Goal: Complete application form: Complete application form

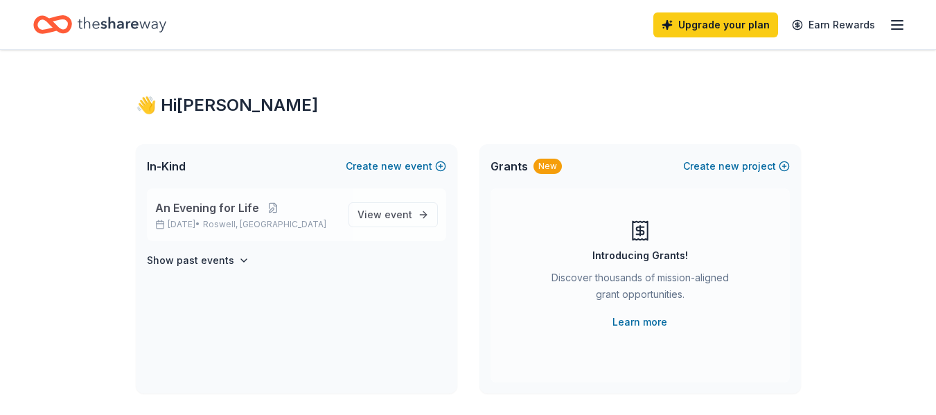
click at [217, 218] on div "An Evening for Life Nov 02, 2025 • Roswell, GA" at bounding box center [246, 215] width 182 height 30
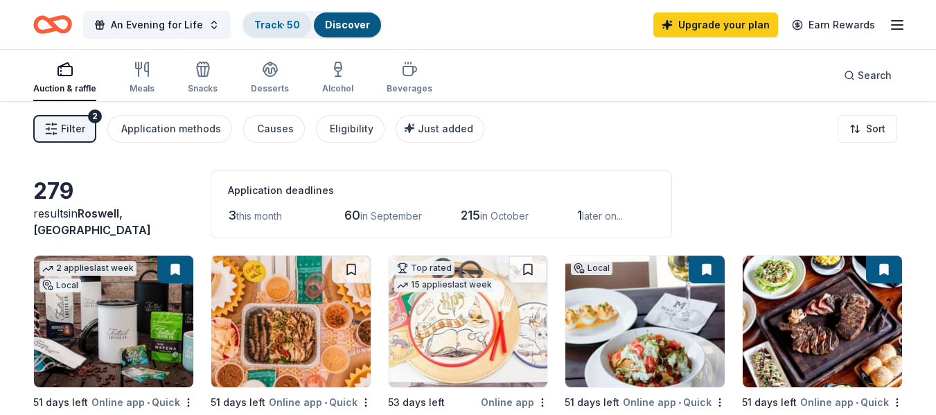
click at [267, 30] on div "Track · 50" at bounding box center [277, 24] width 68 height 25
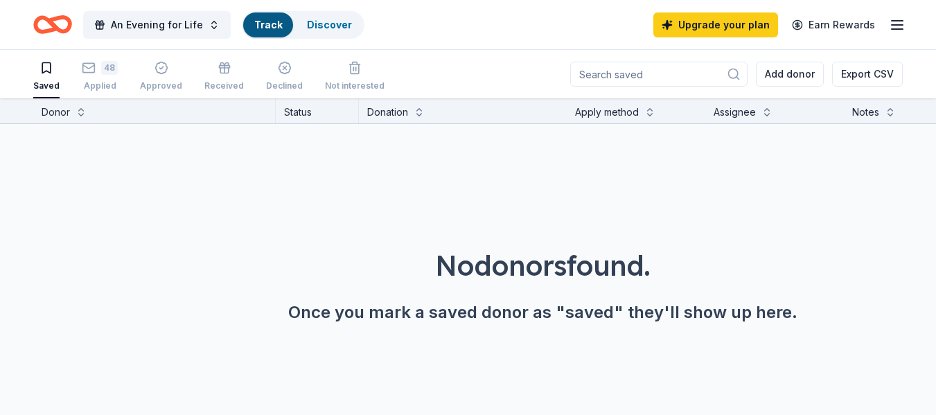
scroll to position [1, 0]
click at [351, 28] on link "Discover" at bounding box center [347, 25] width 45 height 12
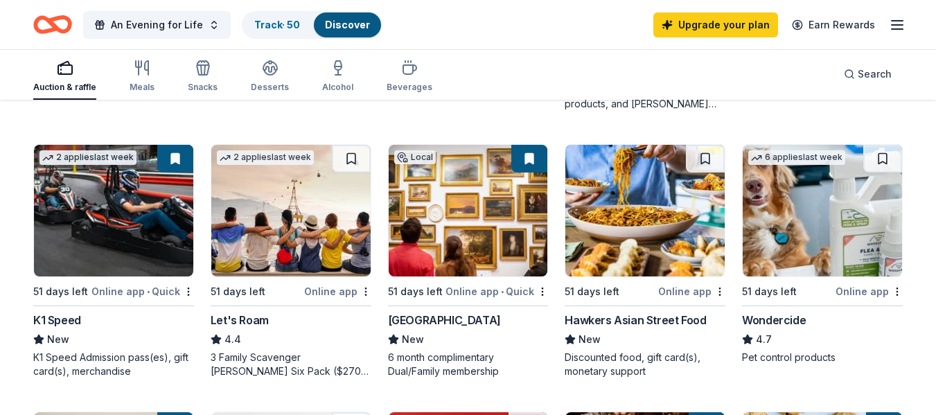
scroll to position [634, 0]
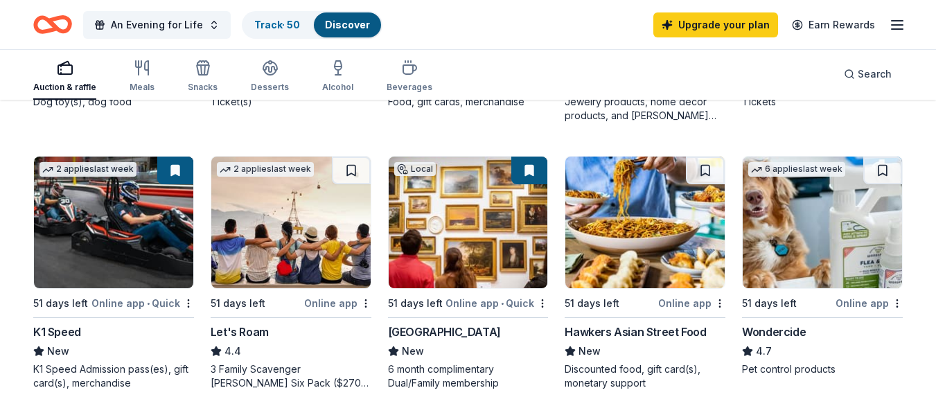
click at [906, 27] on div "An Evening for Life Track · 50 Discover Upgrade your plan Earn Rewards" at bounding box center [468, 24] width 936 height 49
click at [904, 28] on icon "button" at bounding box center [897, 25] width 17 height 17
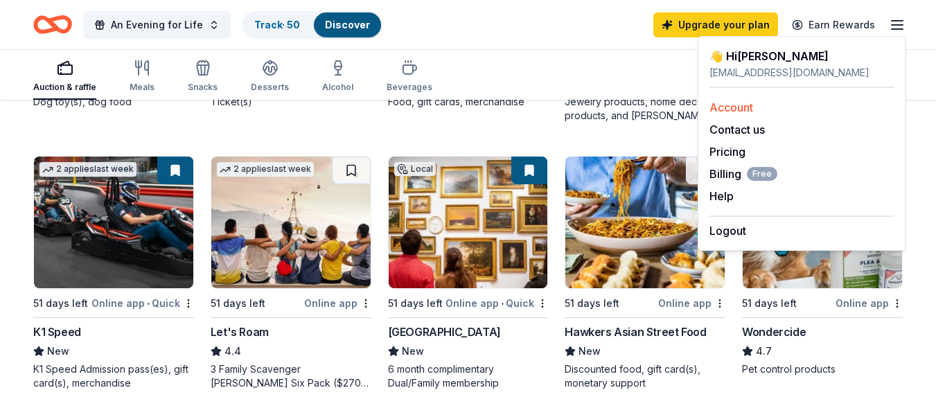
click at [743, 110] on link "Account" at bounding box center [731, 107] width 44 height 14
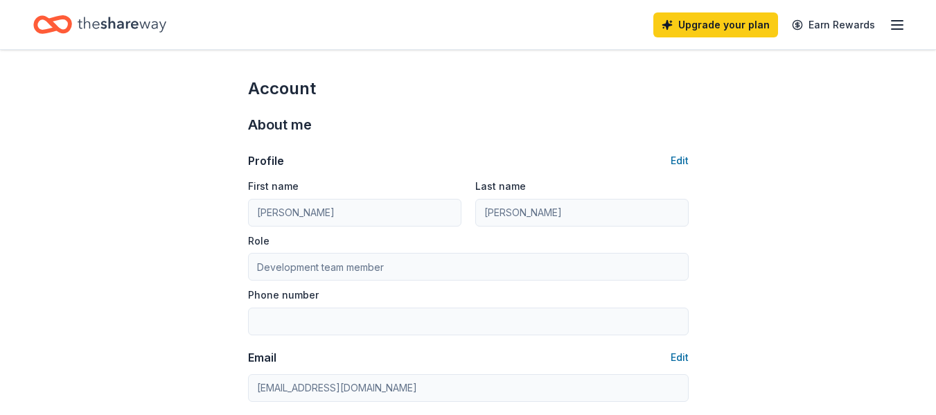
click at [108, 21] on icon "Home" at bounding box center [122, 24] width 89 height 28
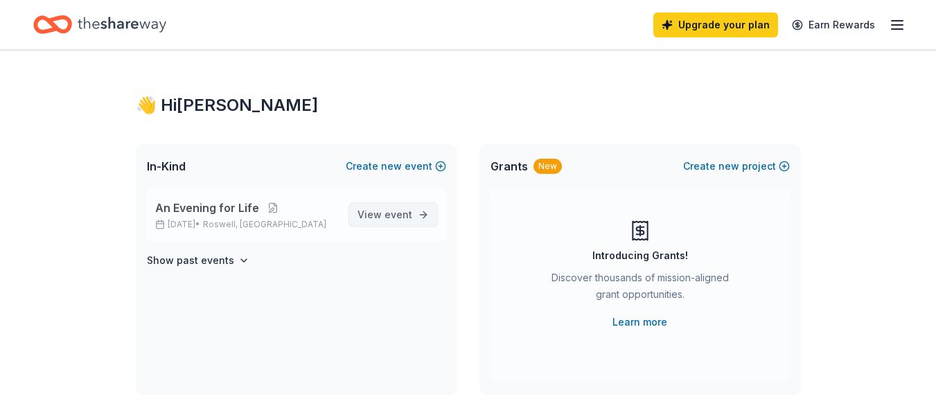
click at [394, 219] on span "event" at bounding box center [398, 215] width 28 height 12
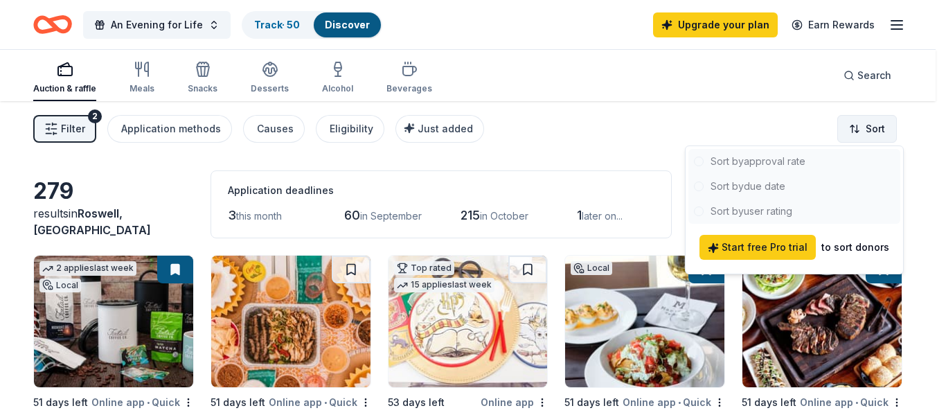
click at [877, 125] on html "An Evening for Life Track · 50 Discover Upgrade your plan Earn Rewards Auction …" at bounding box center [473, 207] width 946 height 415
click at [637, 112] on html "An Evening for Life Track · 50 Discover Upgrade your plan Earn Rewards Auction …" at bounding box center [473, 207] width 946 height 415
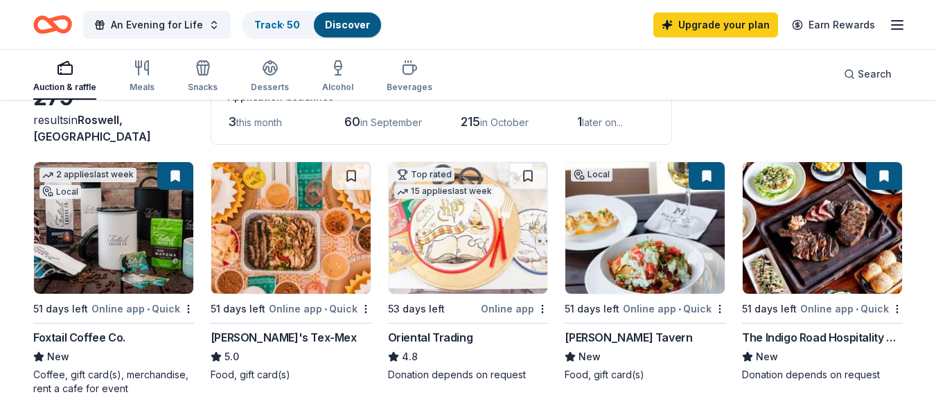
scroll to position [69, 0]
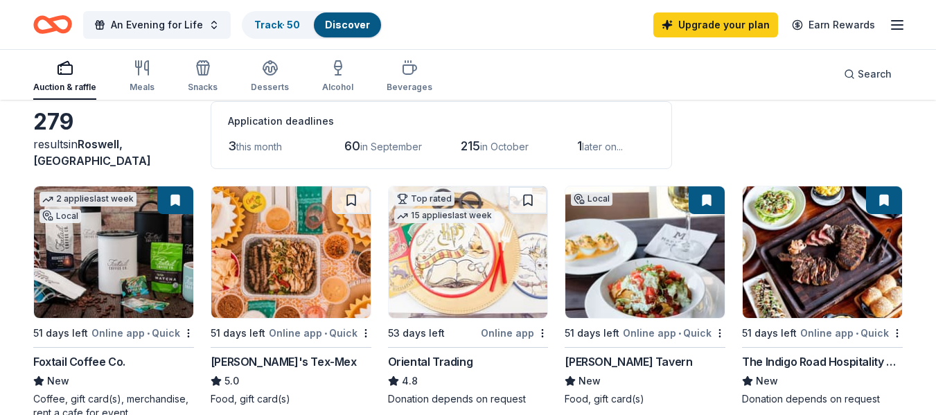
click at [808, 285] on img at bounding box center [822, 252] width 159 height 132
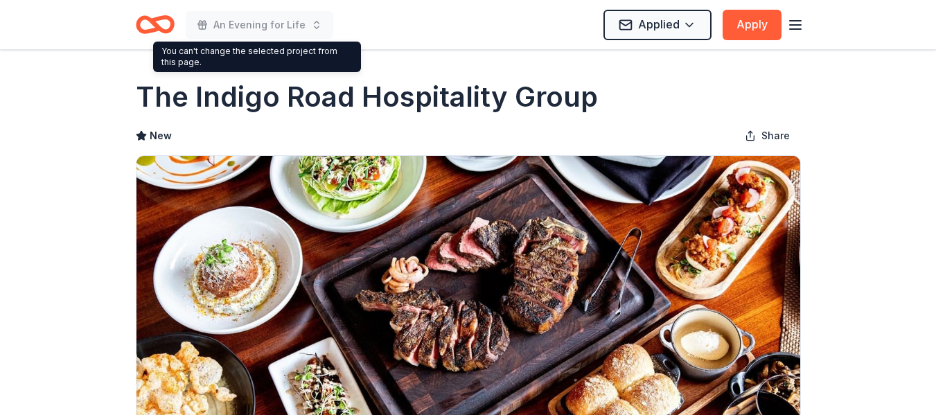
click at [804, 24] on div "An Evening for Life Applied Apply" at bounding box center [468, 24] width 709 height 49
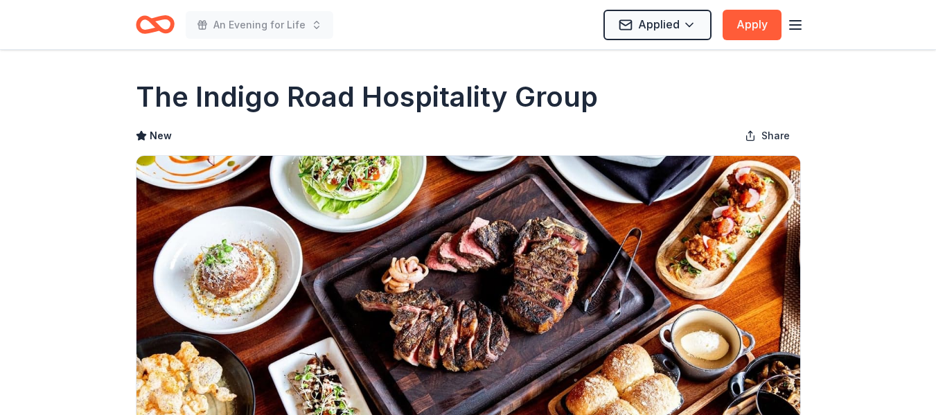
click at [798, 29] on line "button" at bounding box center [795, 29] width 11 height 0
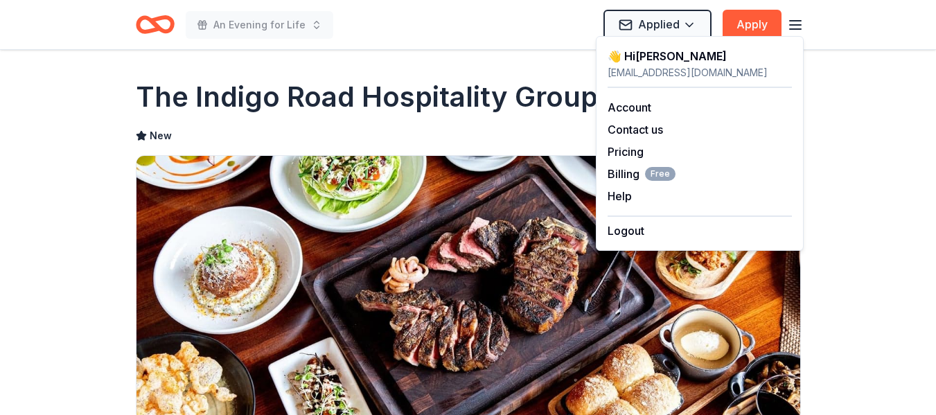
click at [798, 29] on line "button" at bounding box center [795, 29] width 11 height 0
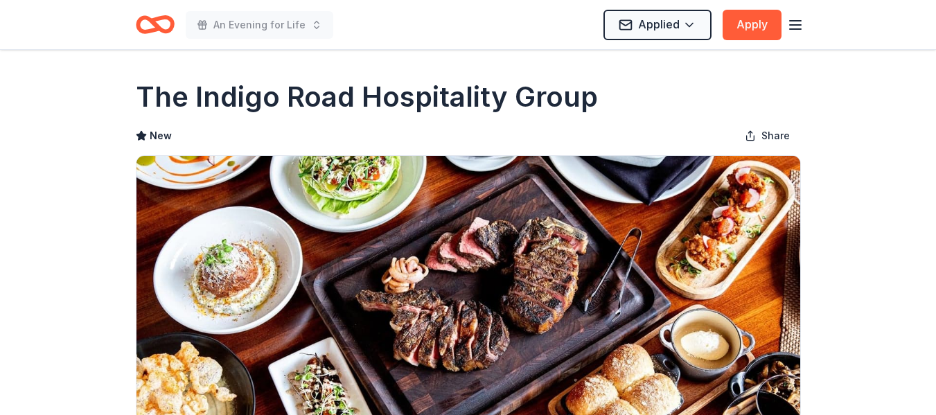
click at [163, 25] on icon "Home" at bounding box center [155, 24] width 39 height 33
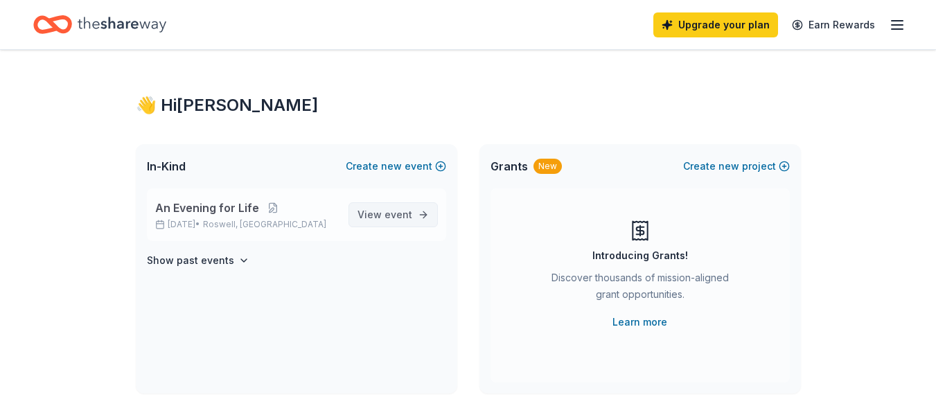
click at [385, 220] on span "View event" at bounding box center [384, 214] width 55 height 17
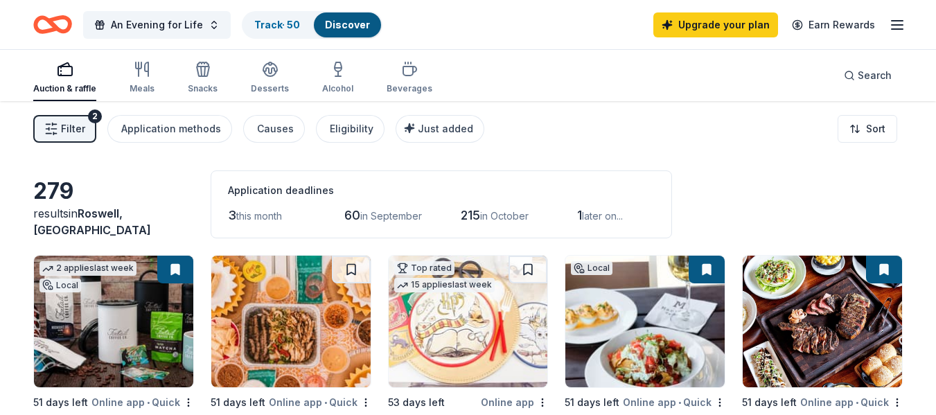
click at [241, 217] on span "this month" at bounding box center [259, 216] width 46 height 12
click at [614, 219] on span "later on..." at bounding box center [602, 216] width 41 height 12
click at [739, 23] on link "Upgrade your plan" at bounding box center [715, 24] width 125 height 25
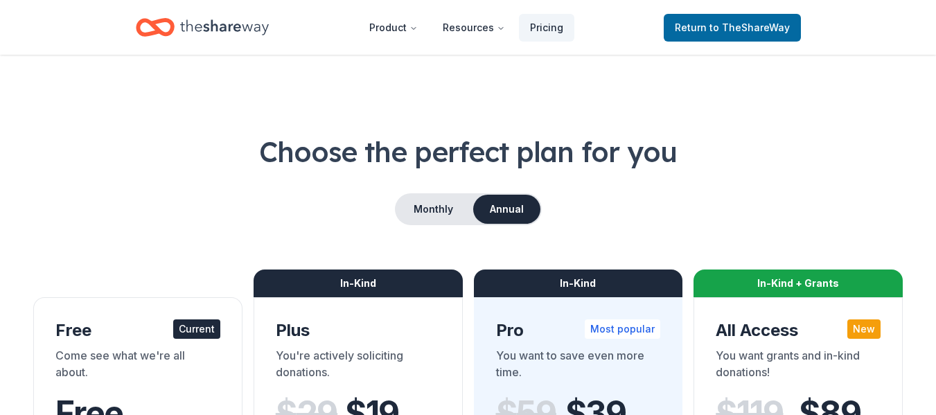
click at [218, 27] on icon "Home" at bounding box center [224, 27] width 89 height 28
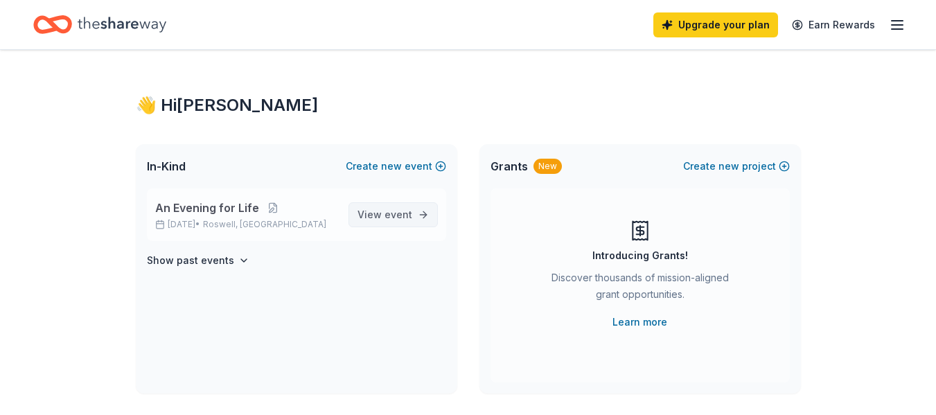
click at [429, 210] on link "View event" at bounding box center [392, 214] width 89 height 25
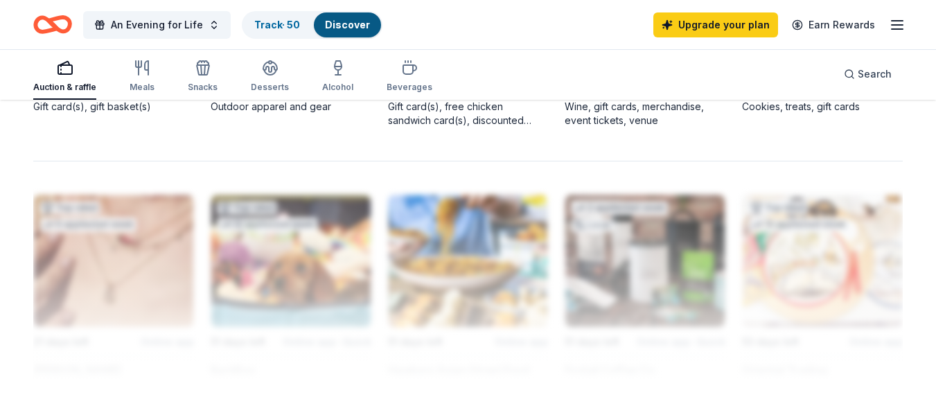
scroll to position [970, 0]
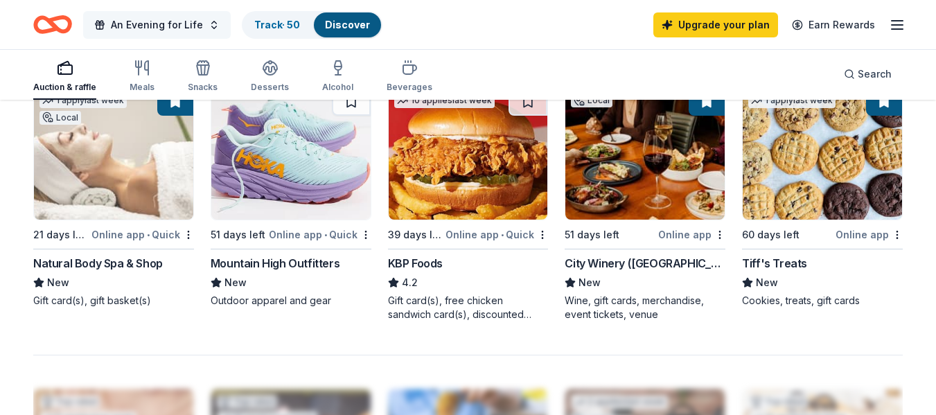
click at [202, 26] on button "An Evening for Life" at bounding box center [157, 25] width 148 height 28
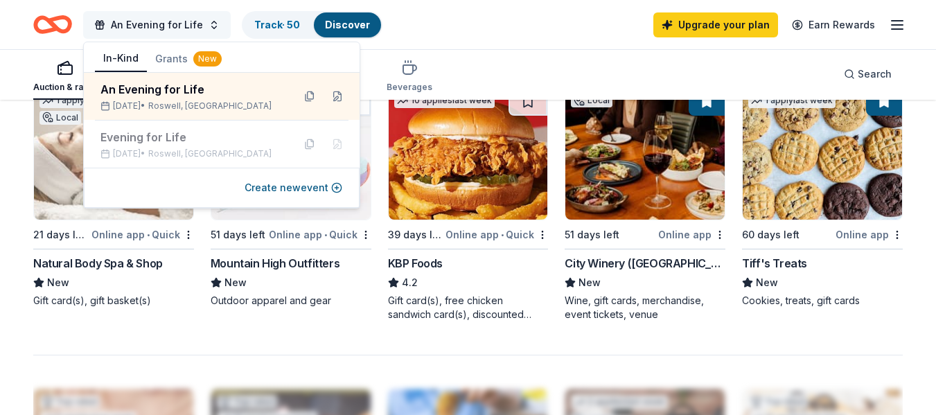
click at [202, 26] on button "An Evening for Life" at bounding box center [157, 25] width 148 height 28
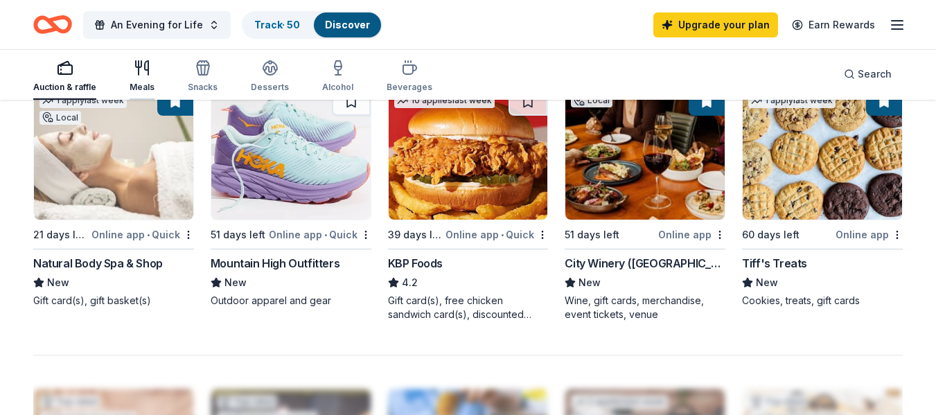
click at [135, 80] on div "Meals" at bounding box center [142, 76] width 25 height 33
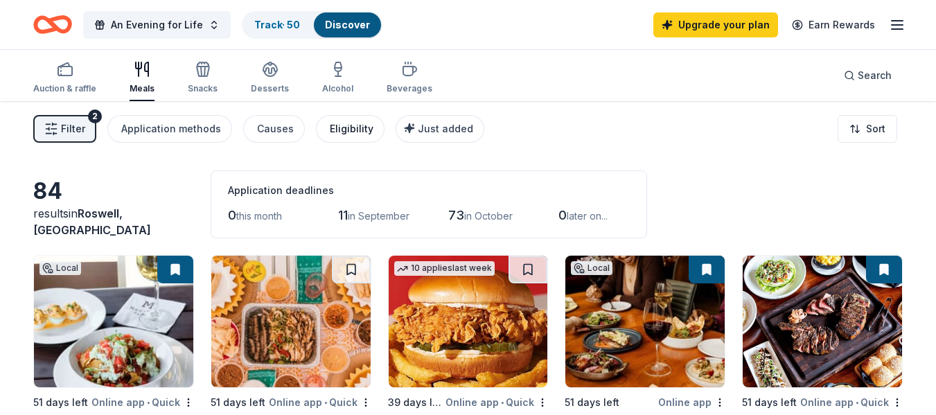
click at [352, 134] on div "Eligibility" at bounding box center [352, 129] width 44 height 17
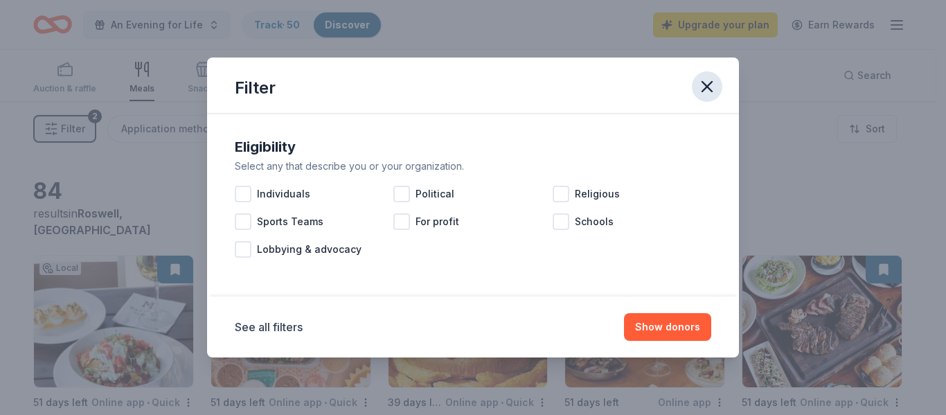
click at [699, 87] on icon "button" at bounding box center [707, 86] width 19 height 19
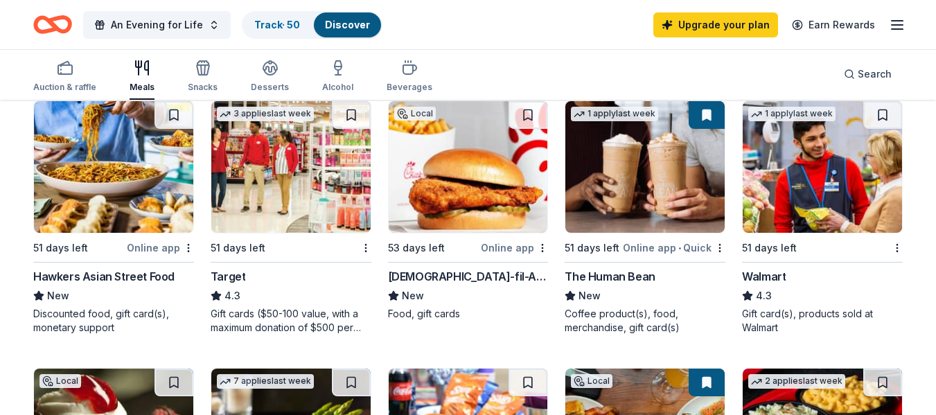
scroll to position [901, 0]
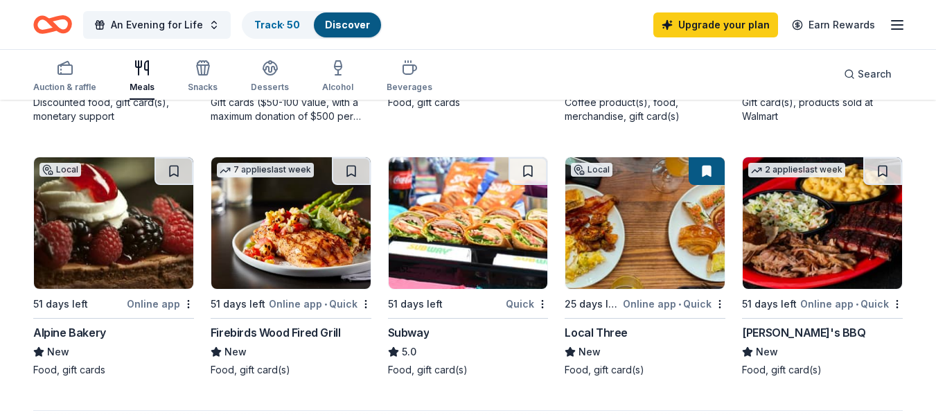
click at [99, 244] on img at bounding box center [113, 223] width 159 height 132
click at [176, 168] on button at bounding box center [173, 171] width 39 height 28
click at [178, 181] on button at bounding box center [175, 171] width 36 height 28
click at [178, 175] on button at bounding box center [175, 171] width 36 height 28
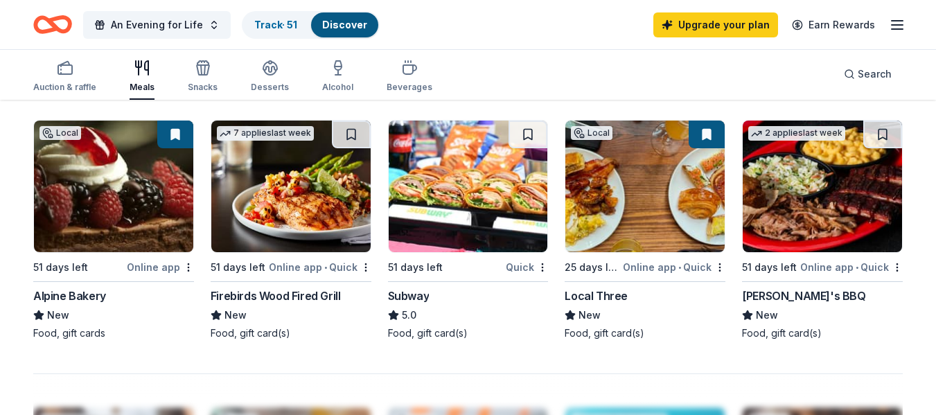
scroll to position [970, 0]
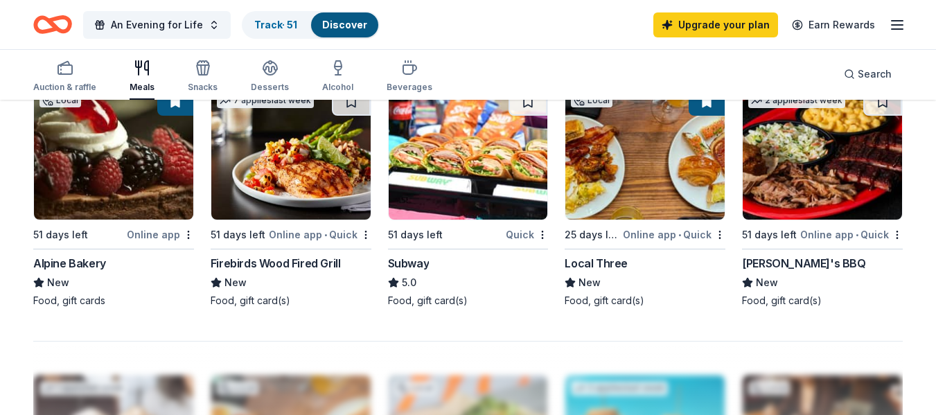
click at [159, 233] on div "Online app" at bounding box center [160, 234] width 67 height 17
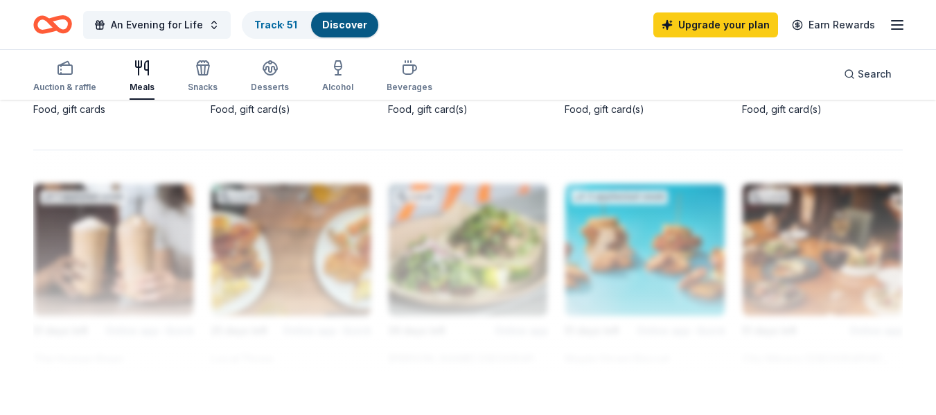
scroll to position [1178, 0]
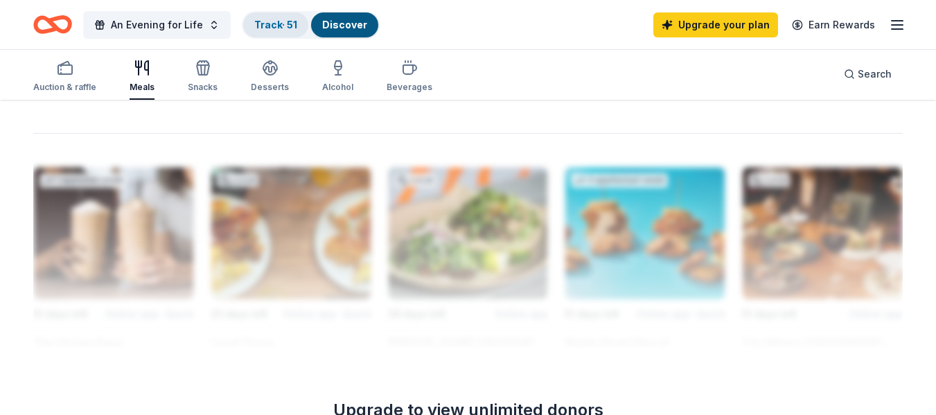
click at [260, 28] on link "Track · 51" at bounding box center [275, 25] width 43 height 12
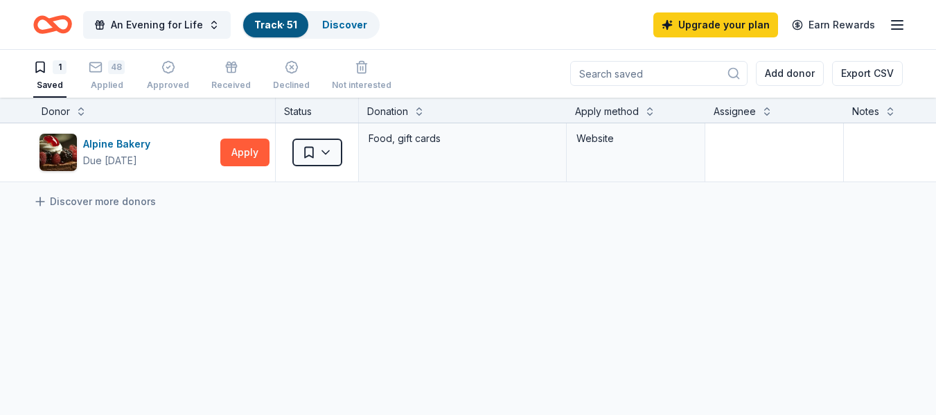
click at [260, 28] on link "Track · 51" at bounding box center [275, 25] width 43 height 12
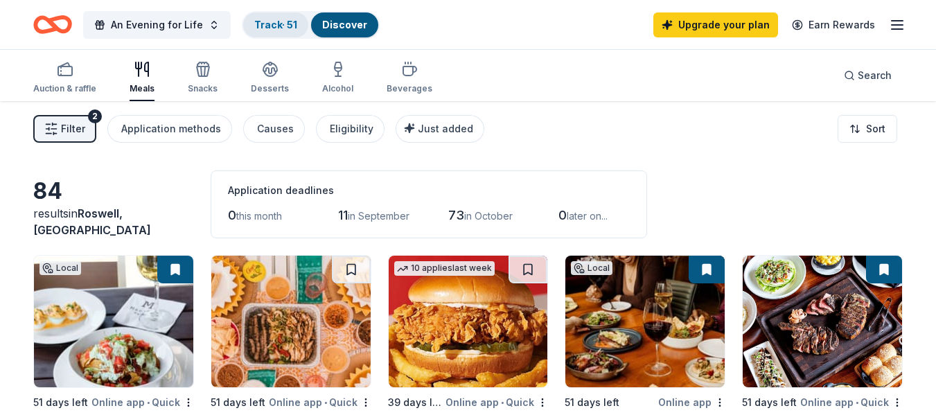
click at [281, 28] on link "Track · 51" at bounding box center [275, 25] width 43 height 12
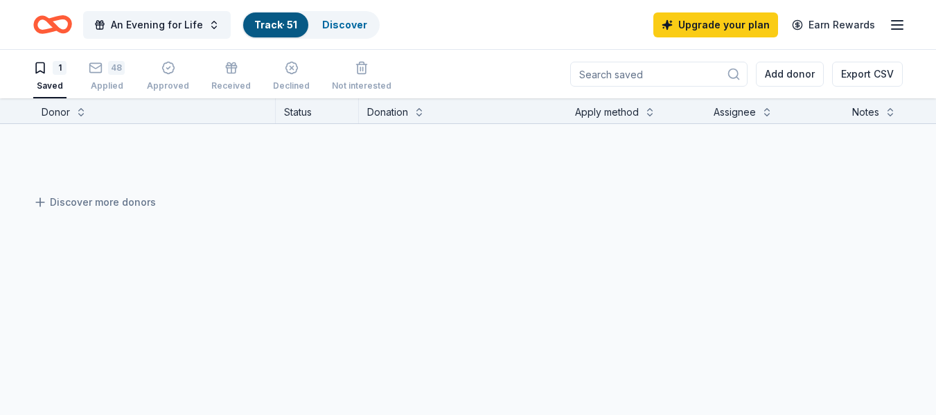
scroll to position [1, 0]
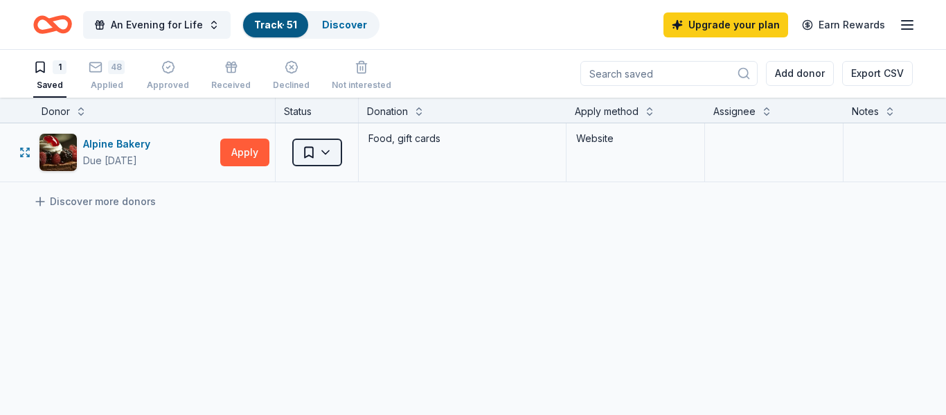
click at [327, 156] on html "An Evening for Life Track · 51 Discover Upgrade your plan Earn Rewards 1 Saved …" at bounding box center [473, 206] width 946 height 415
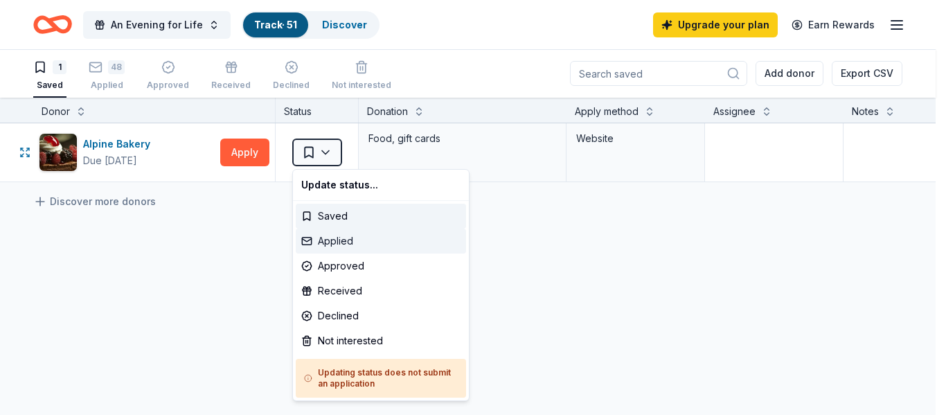
click at [341, 244] on div "Applied" at bounding box center [381, 241] width 170 height 25
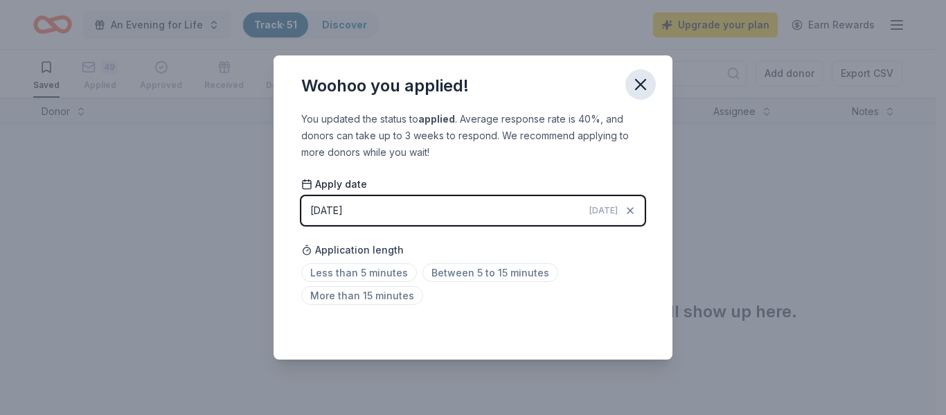
click at [630, 89] on button "button" at bounding box center [641, 84] width 30 height 30
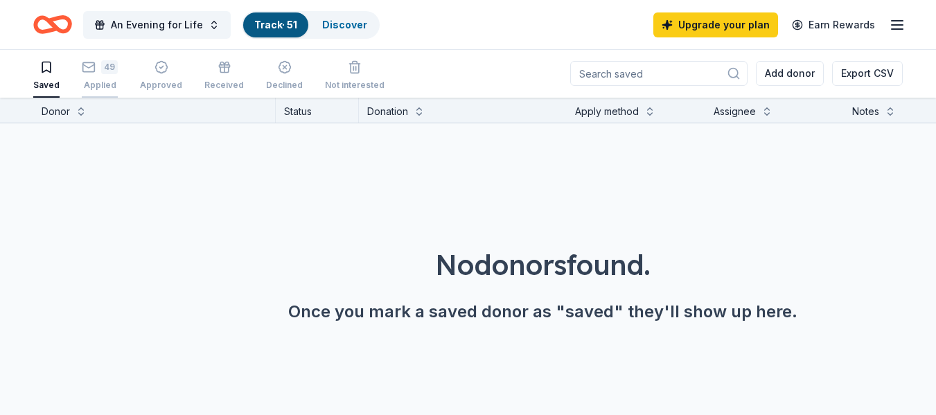
click at [88, 76] on div "49 Applied" at bounding box center [100, 68] width 36 height 30
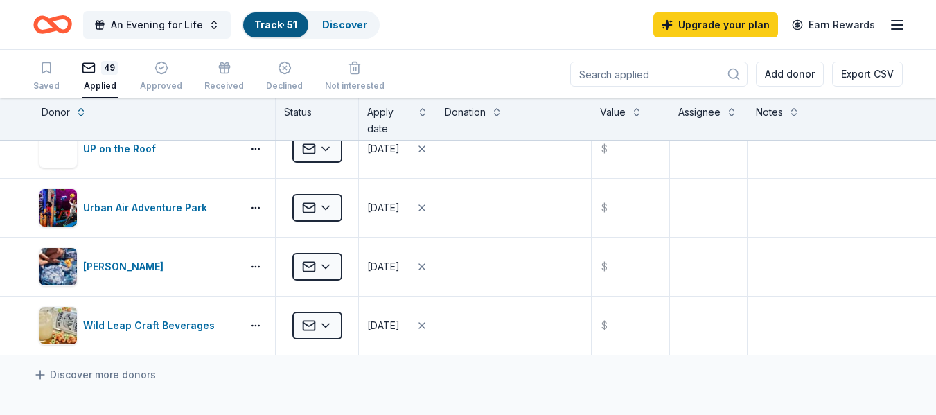
scroll to position [2702, 0]
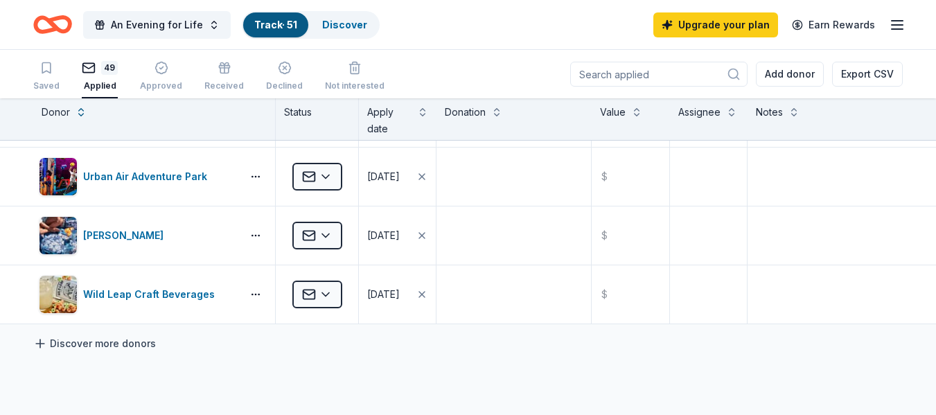
click at [94, 342] on link "Discover more donors" at bounding box center [94, 343] width 123 height 17
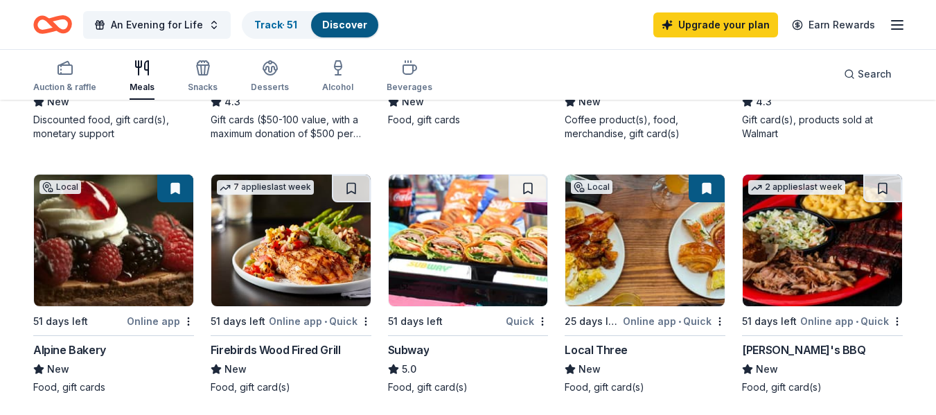
scroll to position [901, 0]
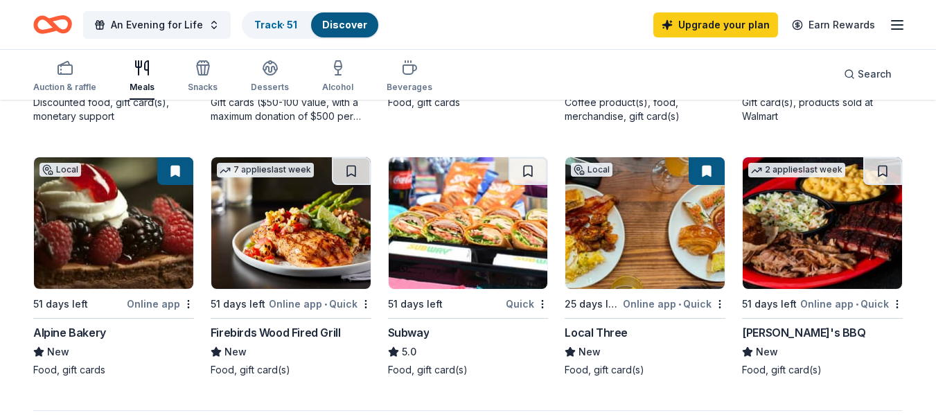
click at [274, 261] on img at bounding box center [290, 223] width 159 height 132
click at [871, 213] on img at bounding box center [822, 223] width 159 height 132
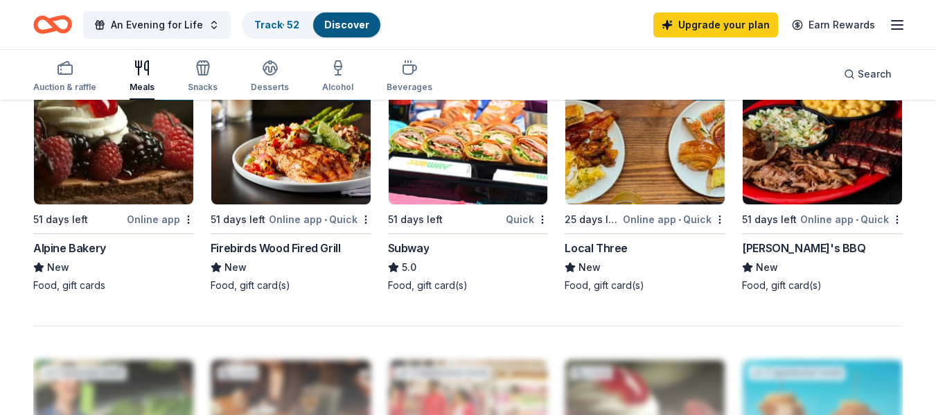
scroll to position [970, 0]
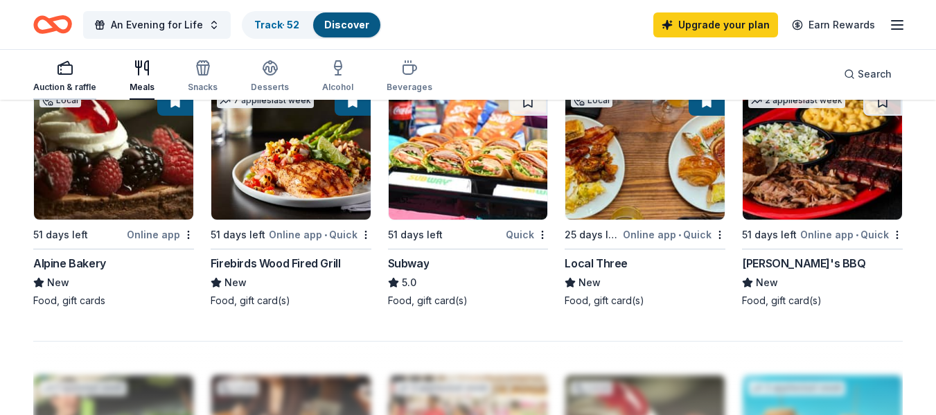
click at [58, 74] on rect "button" at bounding box center [65, 69] width 14 height 9
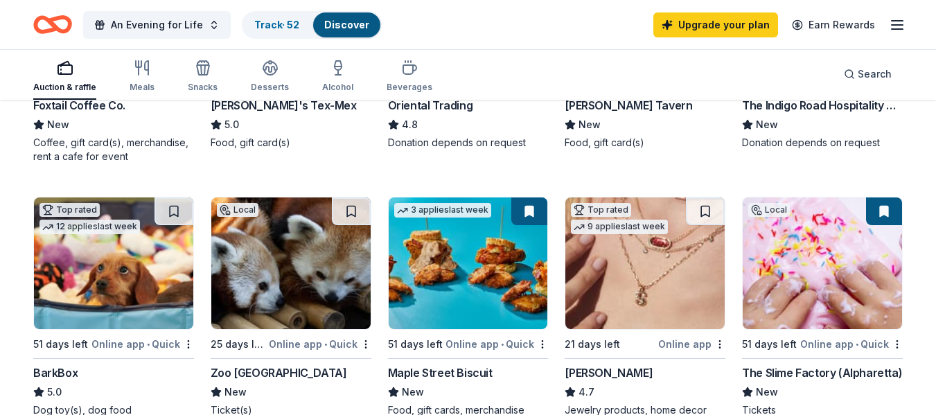
scroll to position [346, 0]
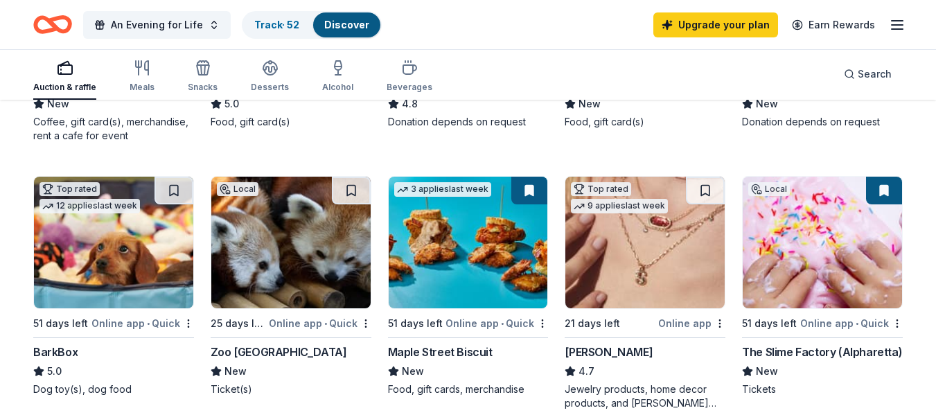
click at [285, 272] on img at bounding box center [290, 243] width 159 height 132
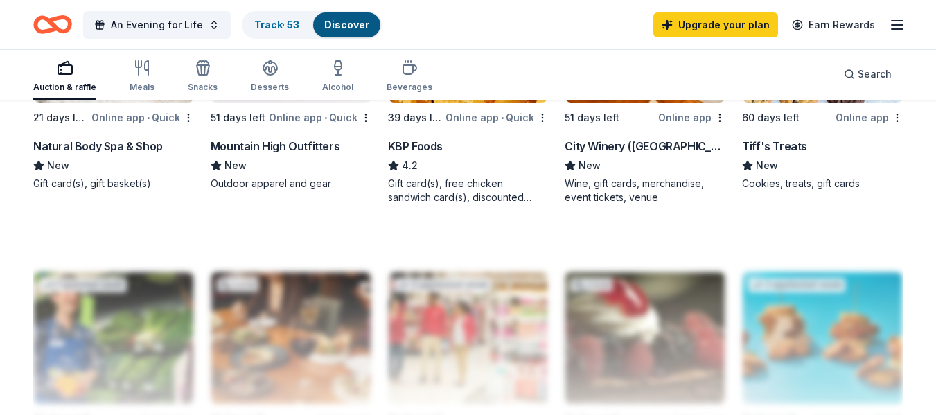
scroll to position [1108, 0]
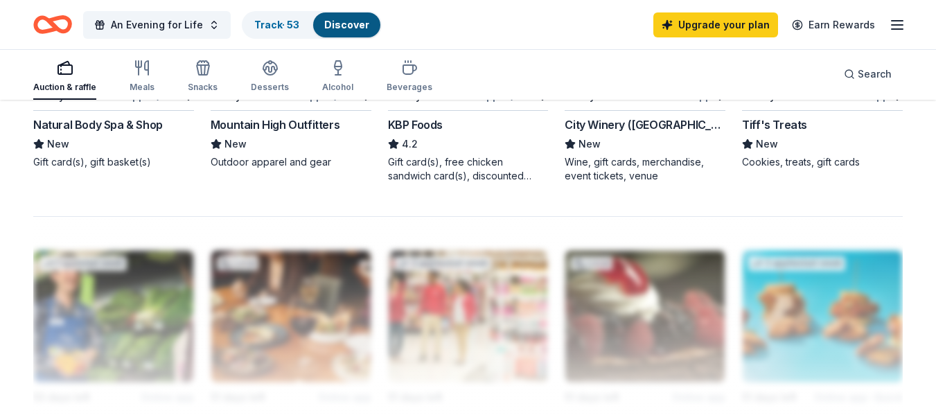
click at [903, 22] on icon "button" at bounding box center [897, 25] width 17 height 17
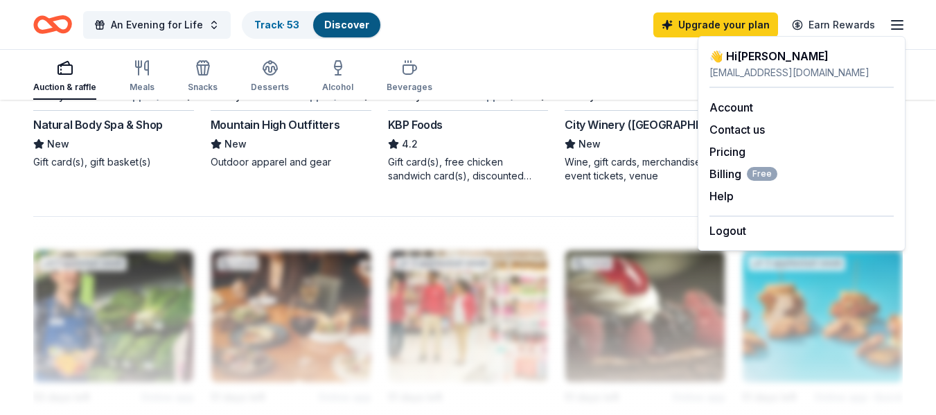
click at [903, 22] on icon "button" at bounding box center [897, 25] width 17 height 17
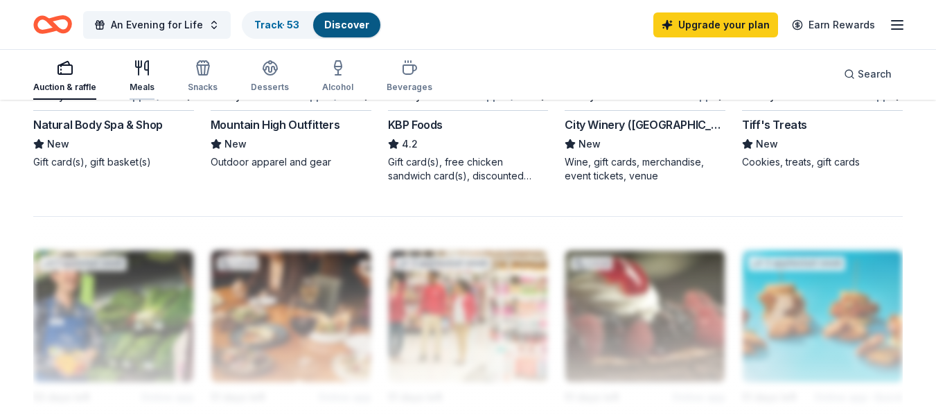
click at [138, 82] on div "Meals" at bounding box center [142, 87] width 25 height 11
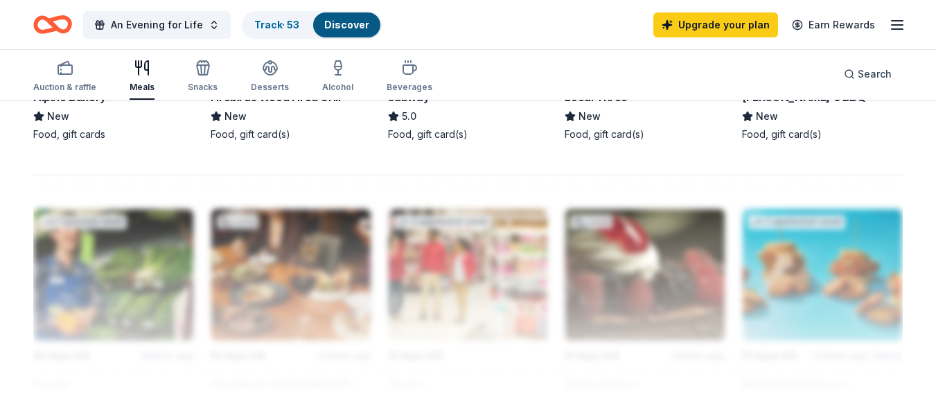
scroll to position [1178, 0]
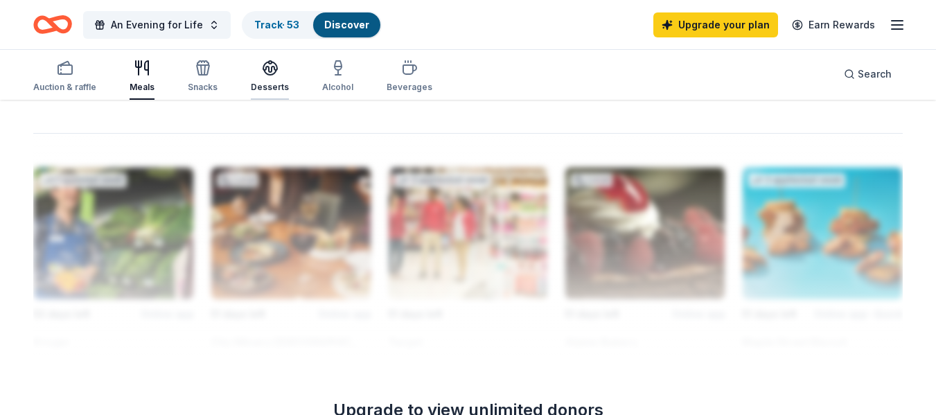
click at [273, 76] on div "Desserts" at bounding box center [270, 76] width 38 height 33
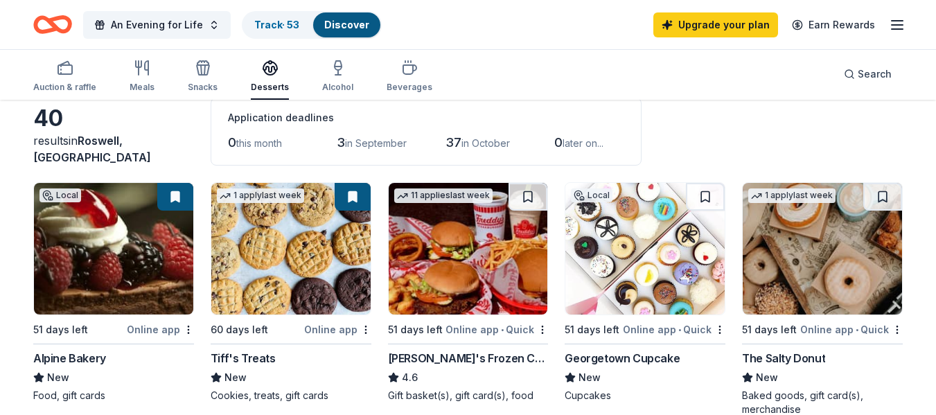
scroll to position [69, 0]
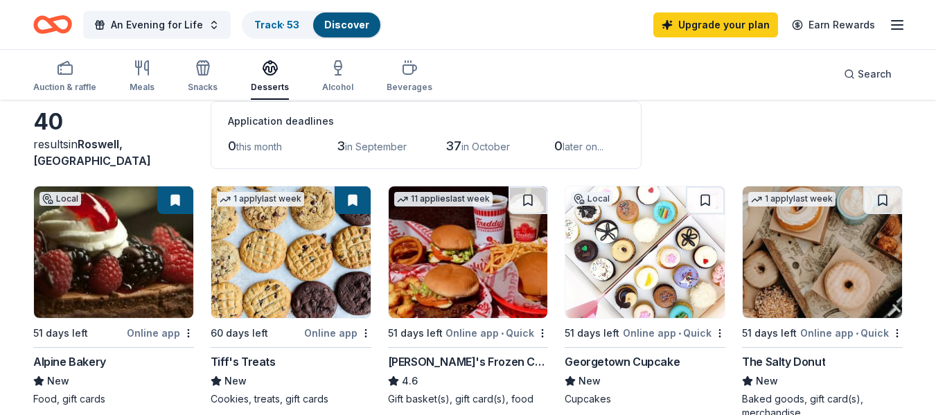
click at [669, 287] on img at bounding box center [644, 252] width 159 height 132
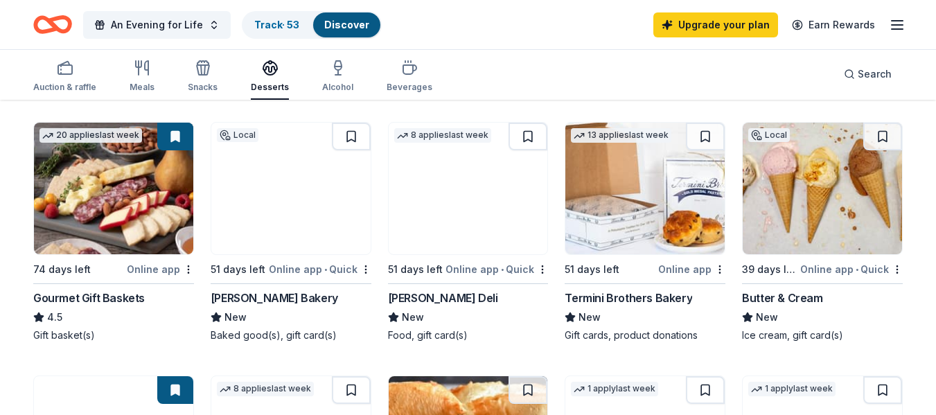
scroll to position [416, 0]
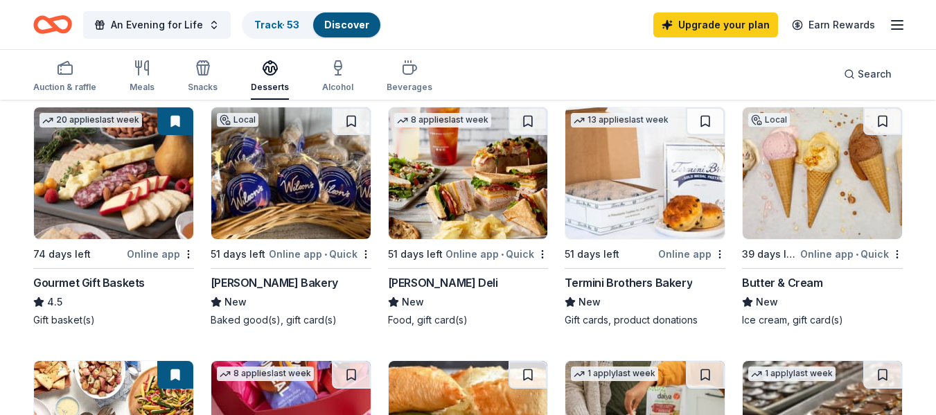
click at [690, 181] on img at bounding box center [644, 173] width 159 height 132
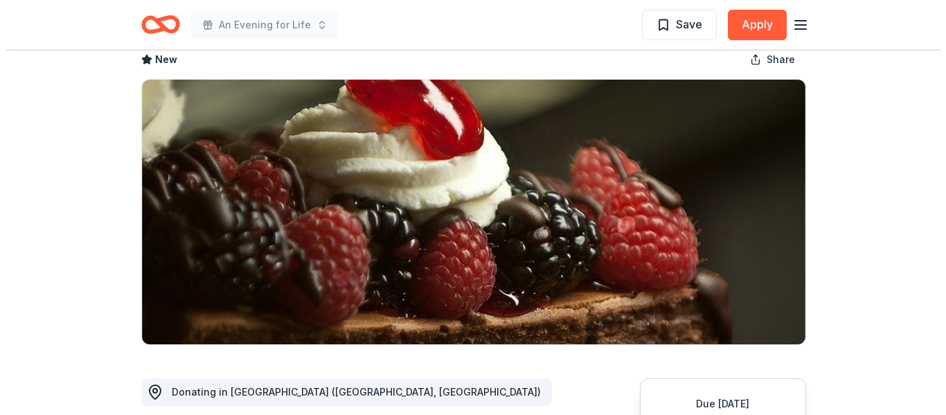
scroll to position [208, 0]
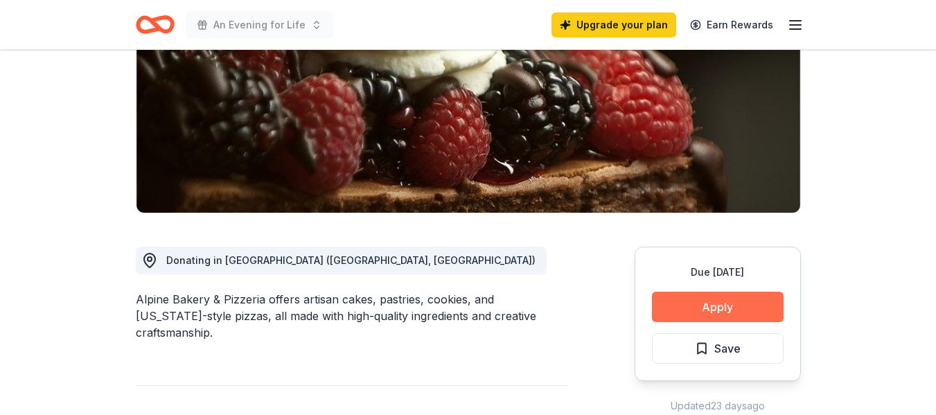
click at [727, 314] on button "Apply" at bounding box center [718, 307] width 132 height 30
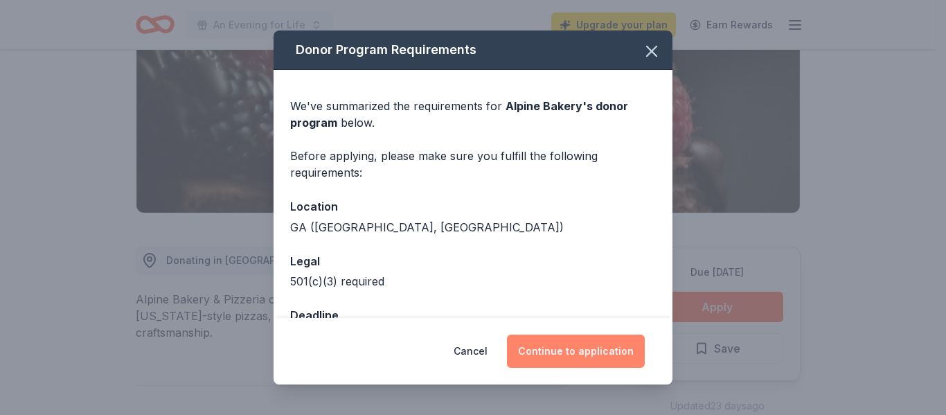
click at [600, 353] on button "Continue to application" at bounding box center [576, 351] width 138 height 33
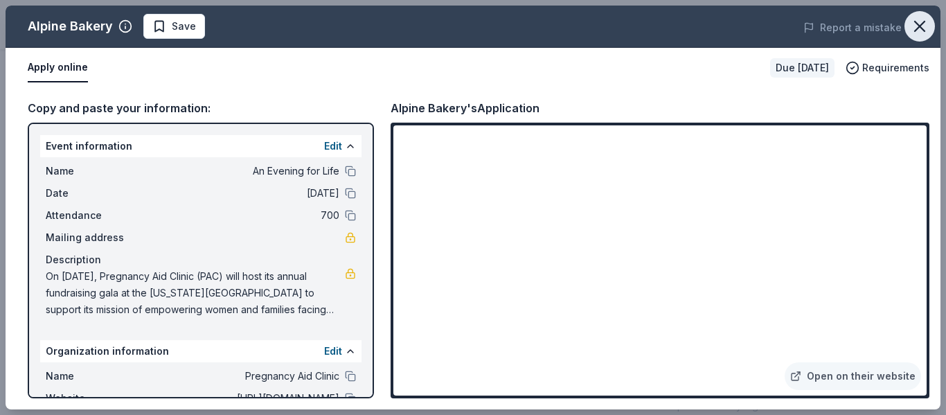
click at [923, 22] on icon "button" at bounding box center [920, 26] width 10 height 10
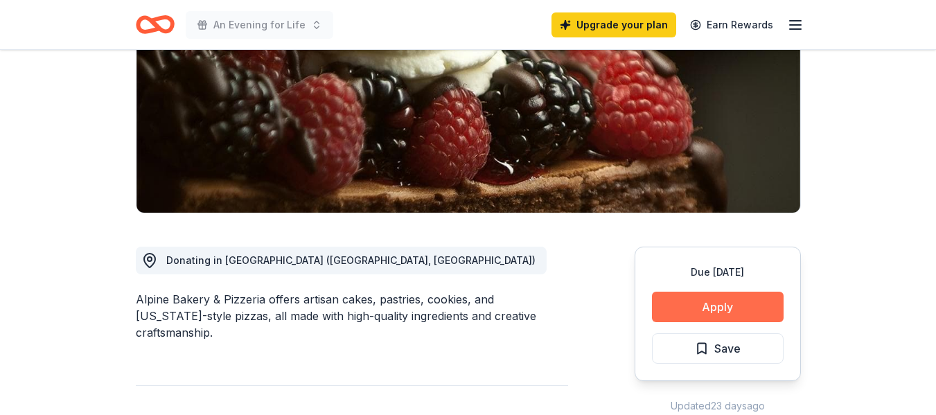
click at [726, 308] on button "Apply" at bounding box center [718, 307] width 132 height 30
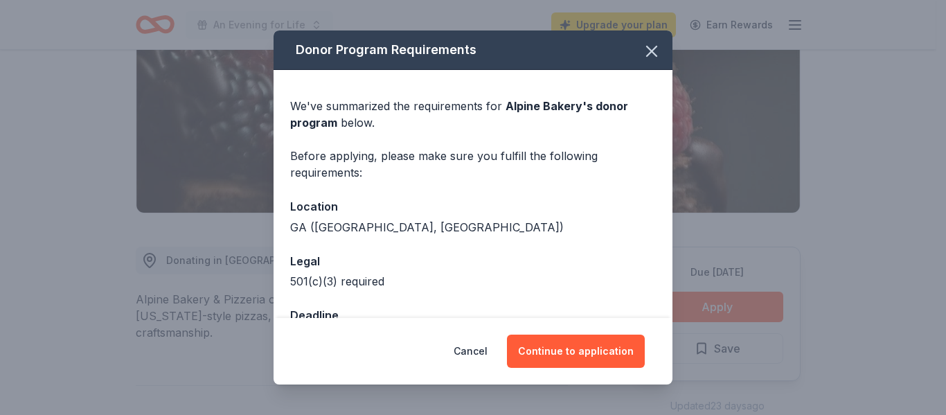
scroll to position [46, 0]
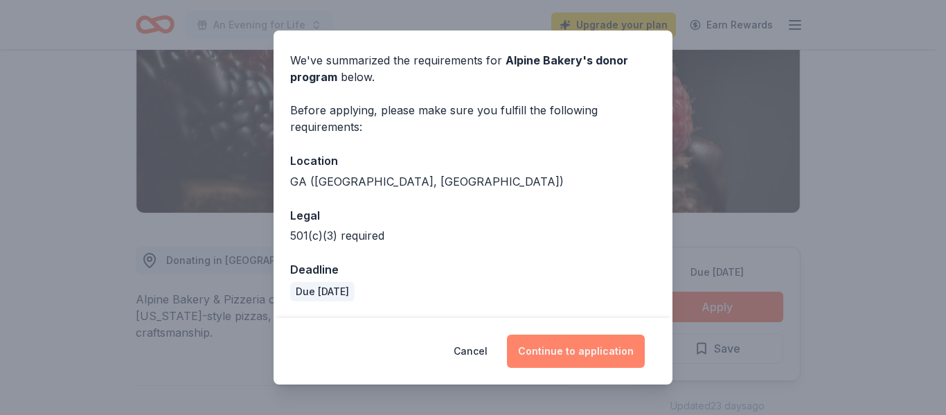
click at [594, 346] on button "Continue to application" at bounding box center [576, 351] width 138 height 33
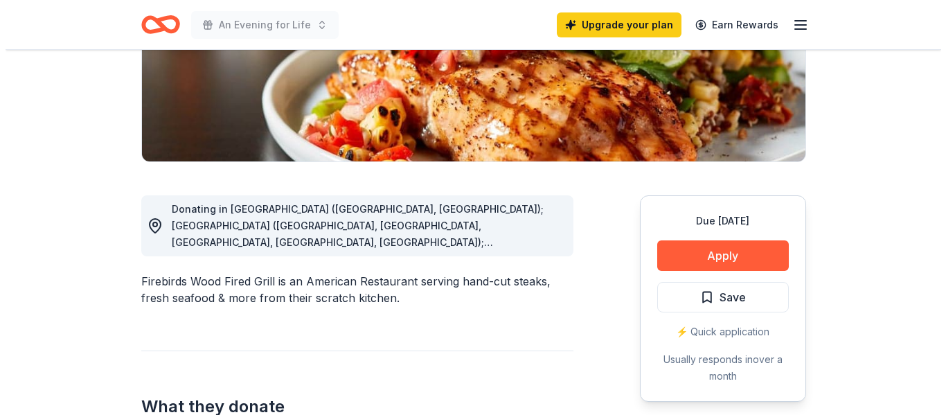
scroll to position [277, 0]
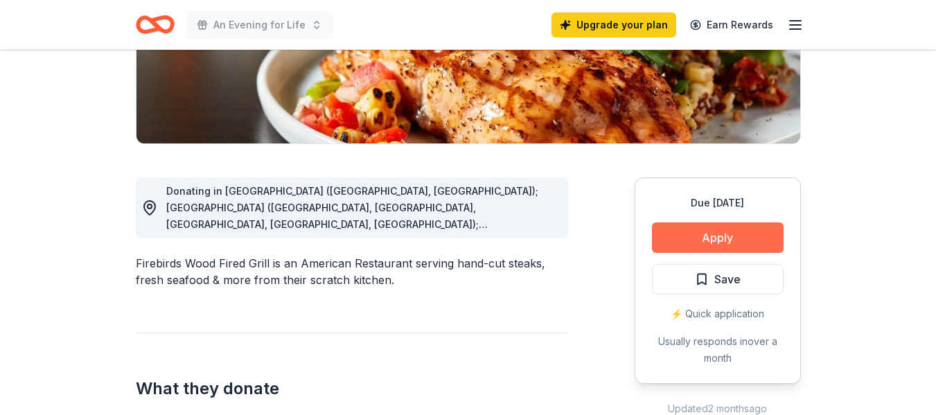
click at [714, 233] on button "Apply" at bounding box center [718, 237] width 132 height 30
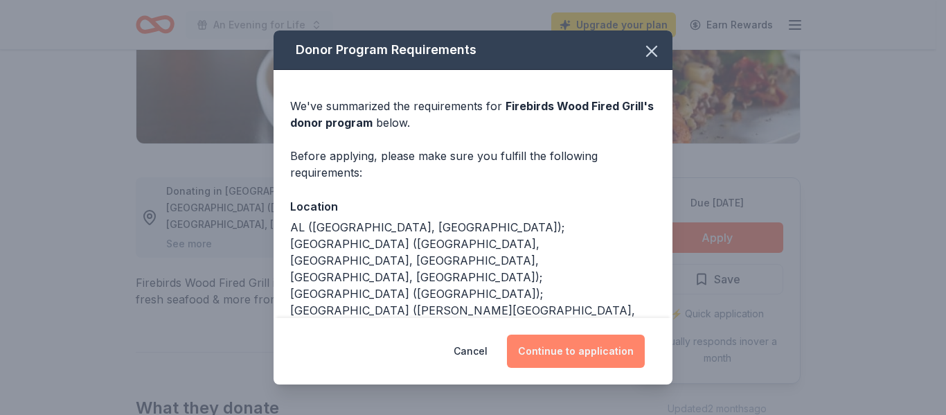
click at [594, 351] on button "Continue to application" at bounding box center [576, 351] width 138 height 33
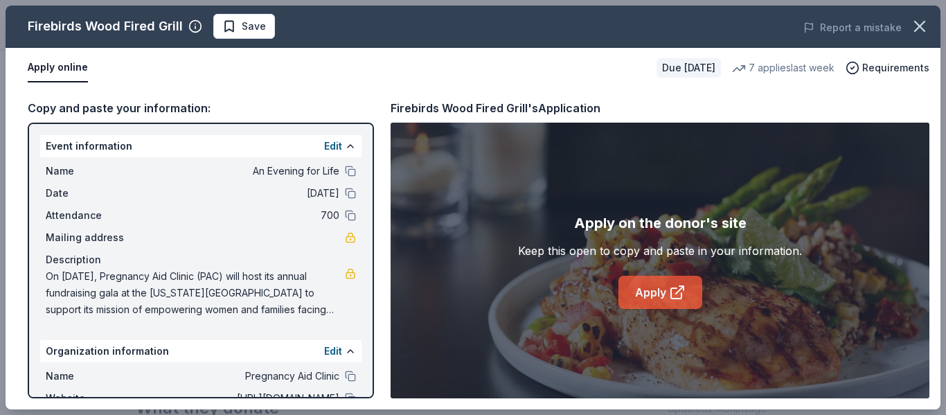
click at [678, 294] on icon at bounding box center [677, 292] width 17 height 17
click at [256, 33] on span "Save" at bounding box center [254, 26] width 24 height 17
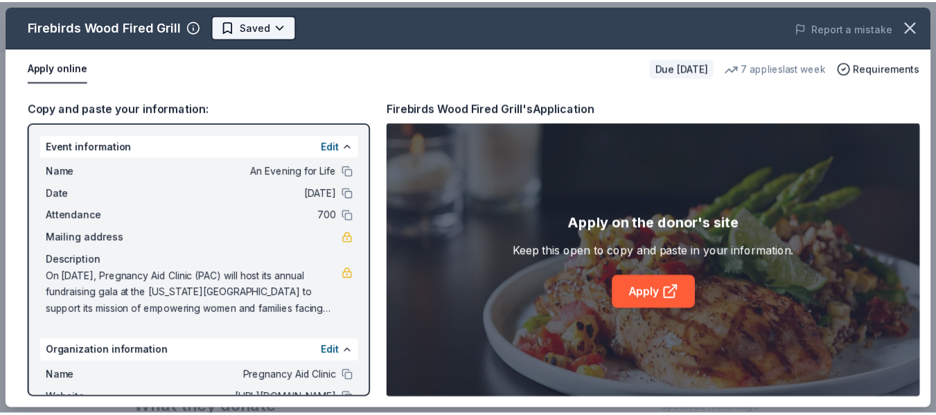
scroll to position [0, 0]
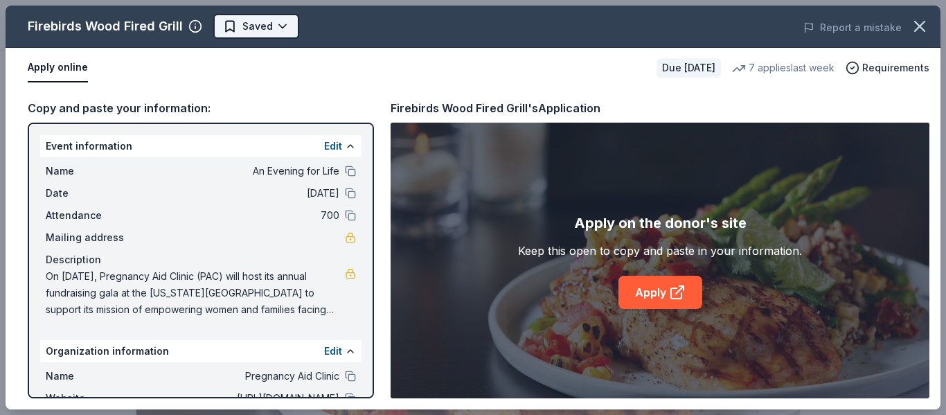
click at [277, 29] on body "An Evening for Life Upgrade your plan Earn Rewards Due [DATE] Share Firebirds W…" at bounding box center [468, 207] width 936 height 415
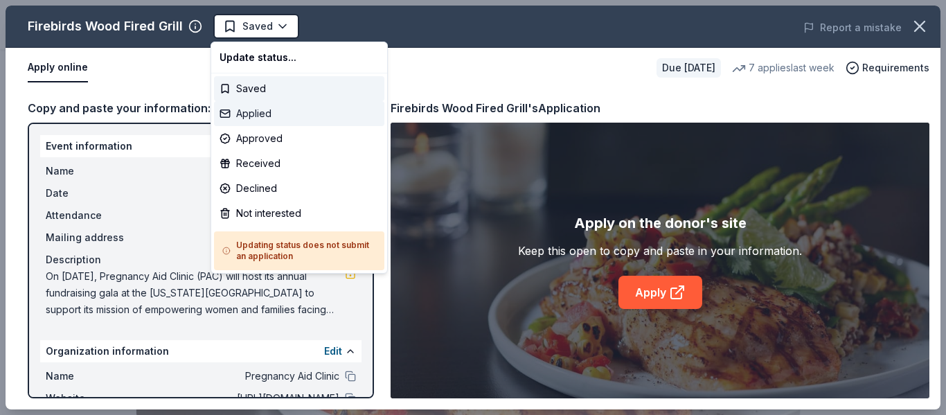
click at [267, 114] on div "Applied" at bounding box center [299, 113] width 170 height 25
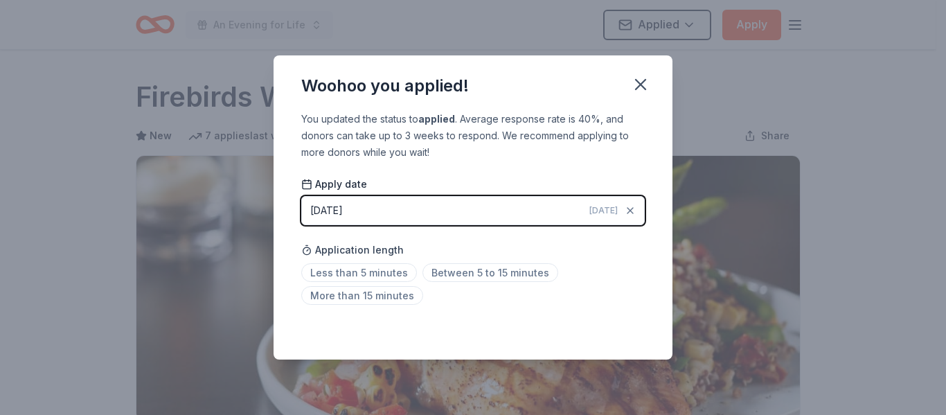
click at [624, 83] on div "Woohoo you applied!" at bounding box center [473, 82] width 399 height 55
click at [644, 84] on icon "button" at bounding box center [640, 84] width 19 height 19
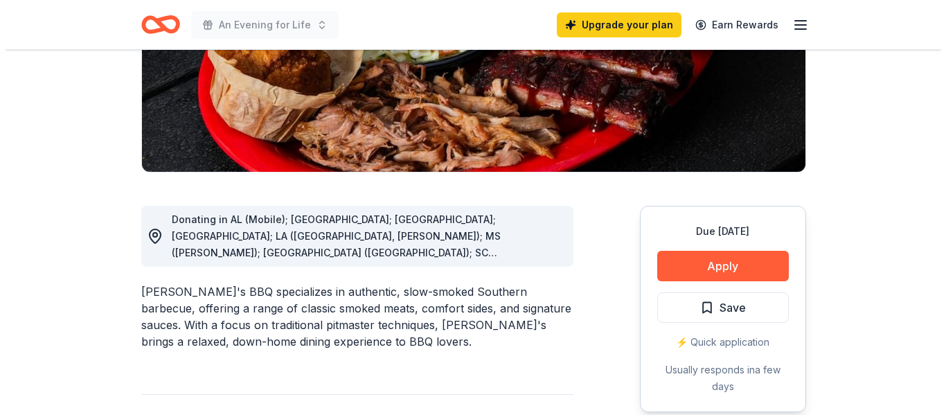
scroll to position [277, 0]
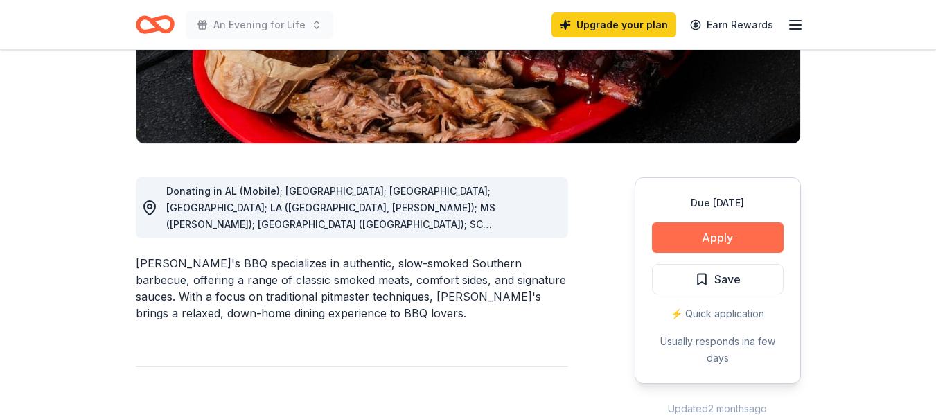
click at [736, 239] on button "Apply" at bounding box center [718, 237] width 132 height 30
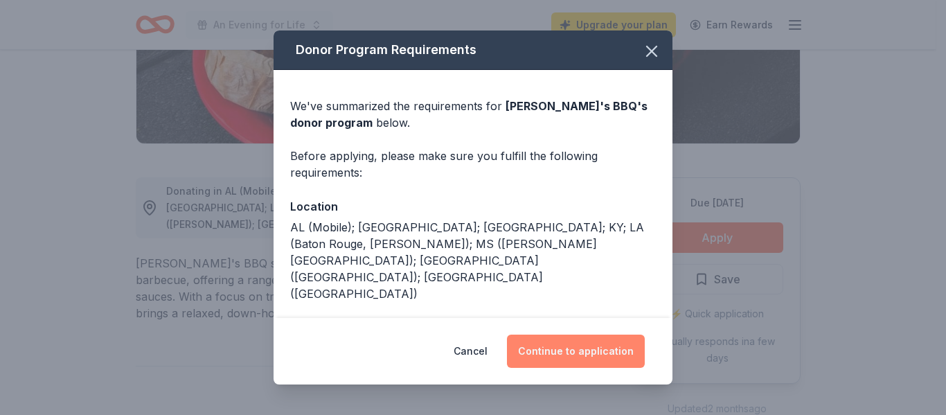
click at [612, 353] on button "Continue to application" at bounding box center [576, 351] width 138 height 33
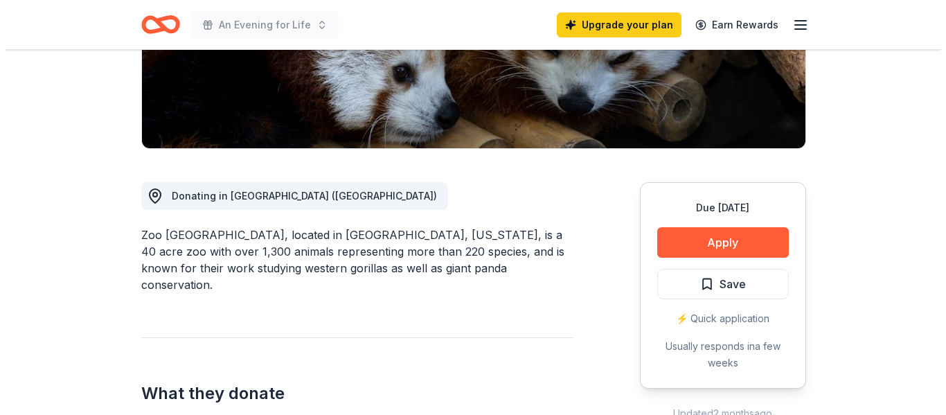
scroll to position [277, 0]
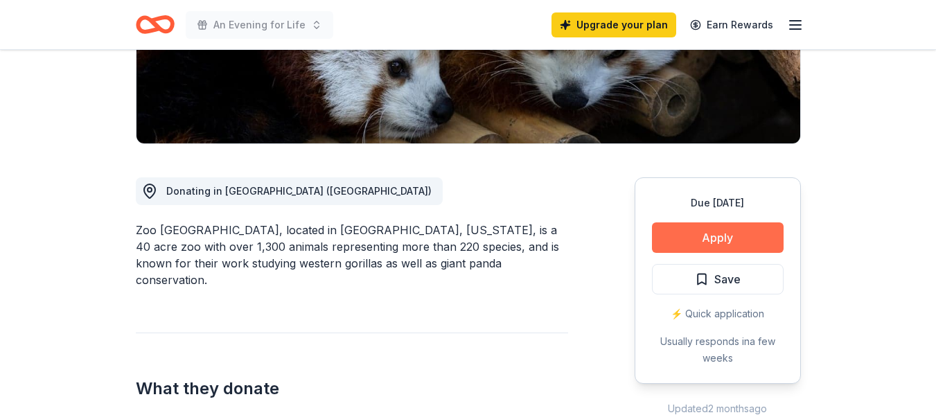
click at [732, 242] on button "Apply" at bounding box center [718, 237] width 132 height 30
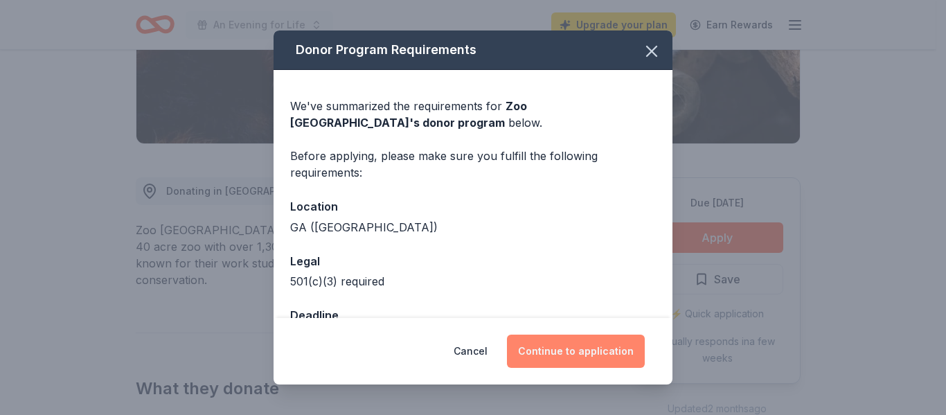
click at [594, 359] on button "Continue to application" at bounding box center [576, 351] width 138 height 33
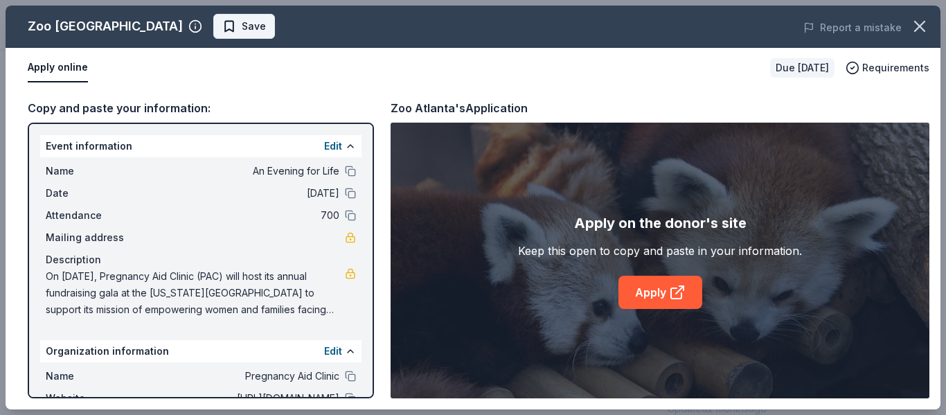
click at [213, 25] on button "Save" at bounding box center [244, 26] width 62 height 25
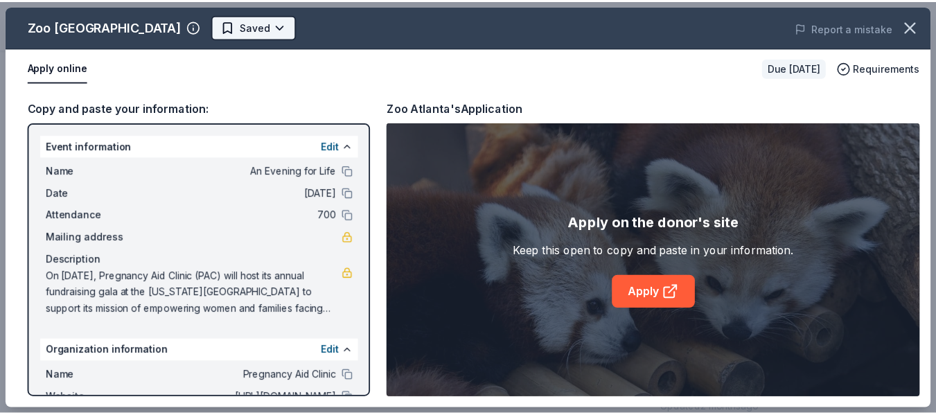
scroll to position [0, 0]
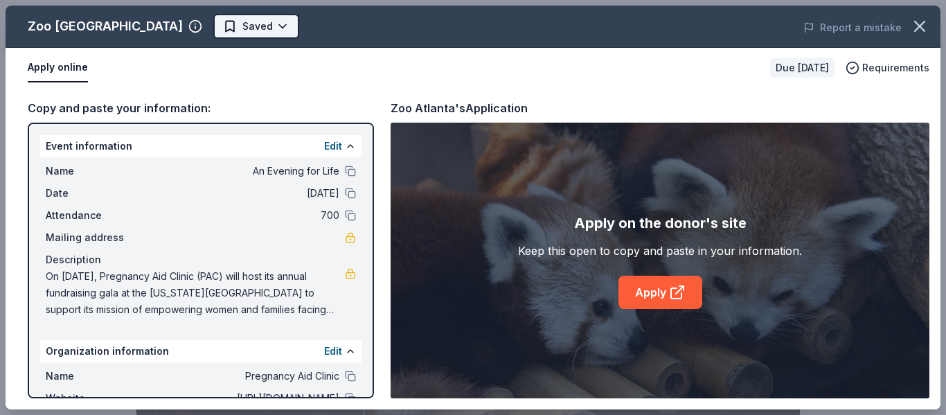
click at [196, 27] on body "An Evening for Life Upgrade your plan Earn Rewards Due in 25 days Share Zoo Atl…" at bounding box center [468, 207] width 936 height 415
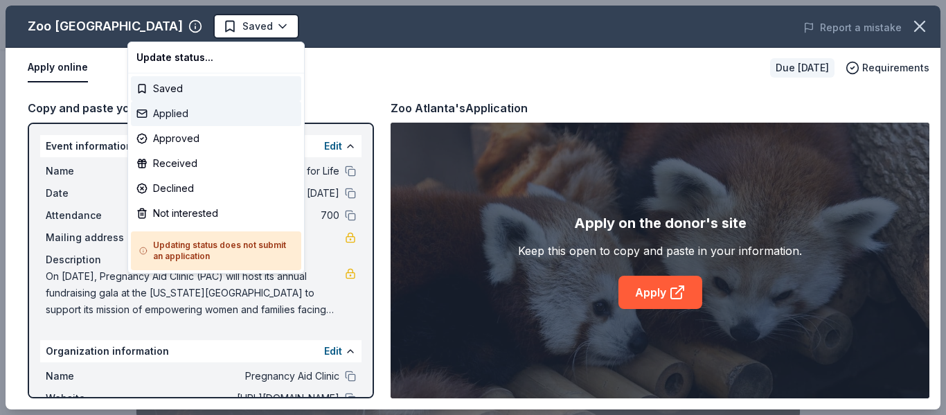
click at [177, 118] on div "Applied" at bounding box center [216, 113] width 170 height 25
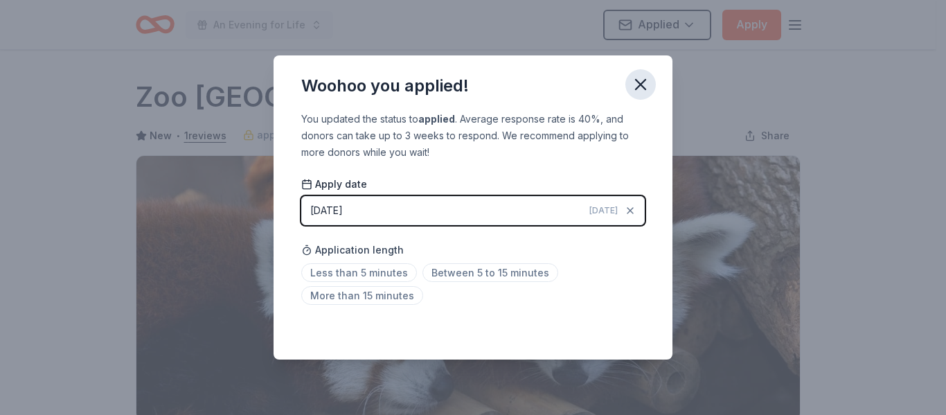
click at [635, 84] on icon "button" at bounding box center [640, 84] width 19 height 19
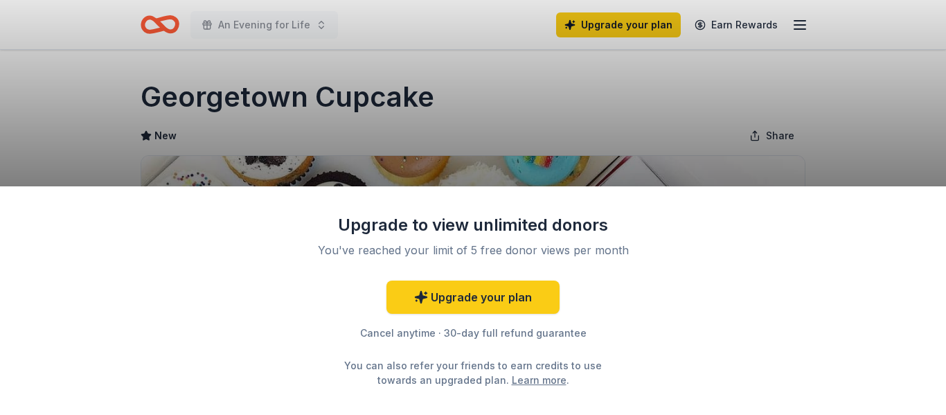
click at [835, 131] on div "Upgrade to view unlimited donors You've reached your limit of 5 free donor view…" at bounding box center [473, 207] width 946 height 415
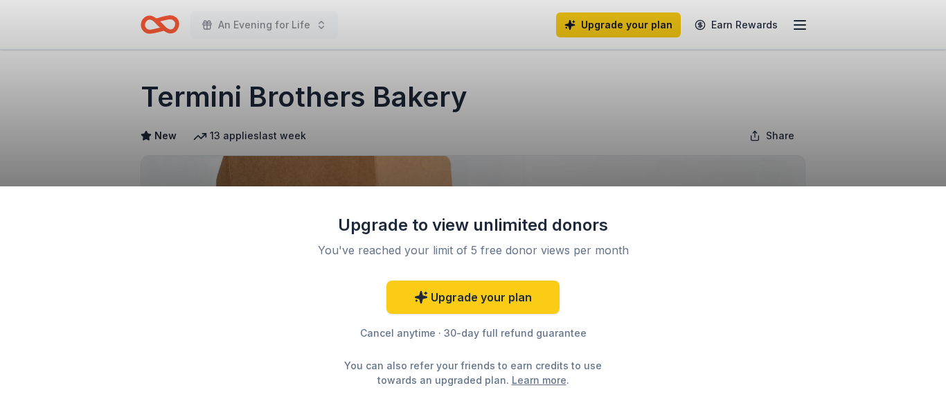
click at [610, 107] on div "Upgrade to view unlimited donors You've reached your limit of 5 free donor view…" at bounding box center [473, 207] width 946 height 415
